Goal: Find specific page/section: Find specific page/section

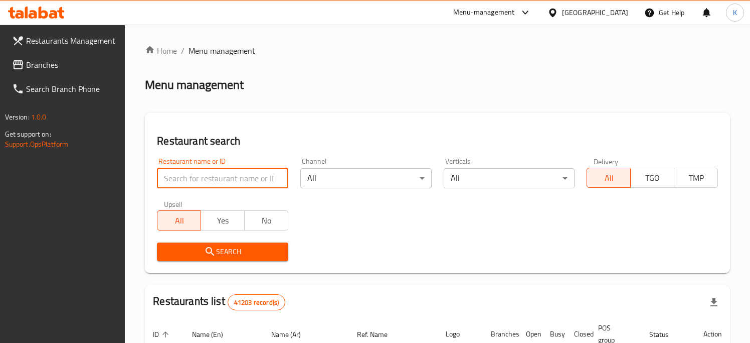
click at [181, 179] on input "search" at bounding box center [222, 178] width 131 height 20
type input "2000"
click button "Search" at bounding box center [222, 251] width 131 height 19
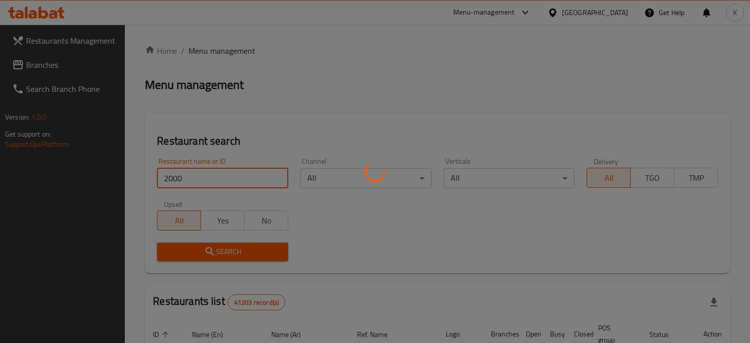
click button "Search" at bounding box center [222, 251] width 131 height 19
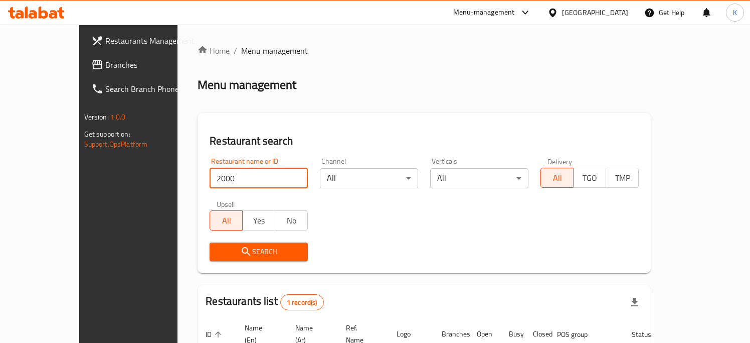
click at [212, 260] on button "Search" at bounding box center [259, 251] width 98 height 19
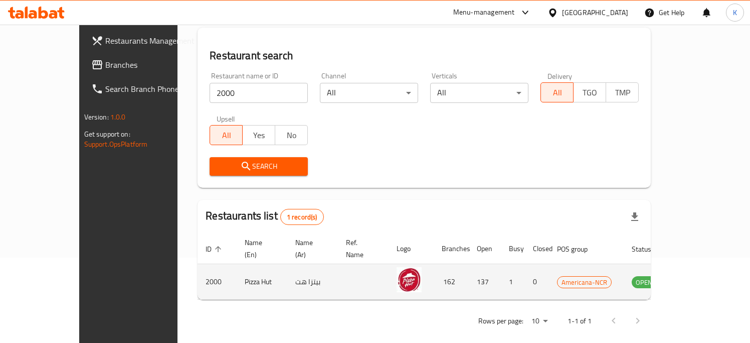
click at [707, 282] on td "enhanced table" at bounding box center [694, 282] width 35 height 36
click at [707, 277] on td "enhanced table" at bounding box center [694, 282] width 35 height 36
click at [696, 278] on icon "enhanced table" at bounding box center [690, 282] width 11 height 9
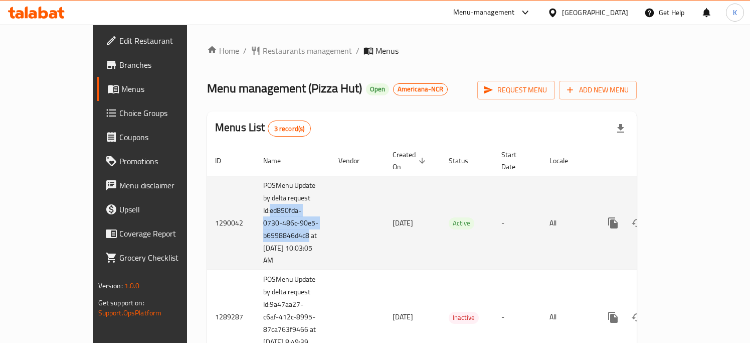
drag, startPoint x: 208, startPoint y: 200, endPoint x: 247, endPoint y: 224, distance: 46.2
click at [255, 224] on td "POSMenu Update by delta request Id:ed850fda-0730-486c-90e5-b6598846d4c8 at [DAT…" at bounding box center [292, 223] width 75 height 94
copy td "ed850fda-0730-486c-90e5-b6598846d4c8"
